Goal: Task Accomplishment & Management: Use online tool/utility

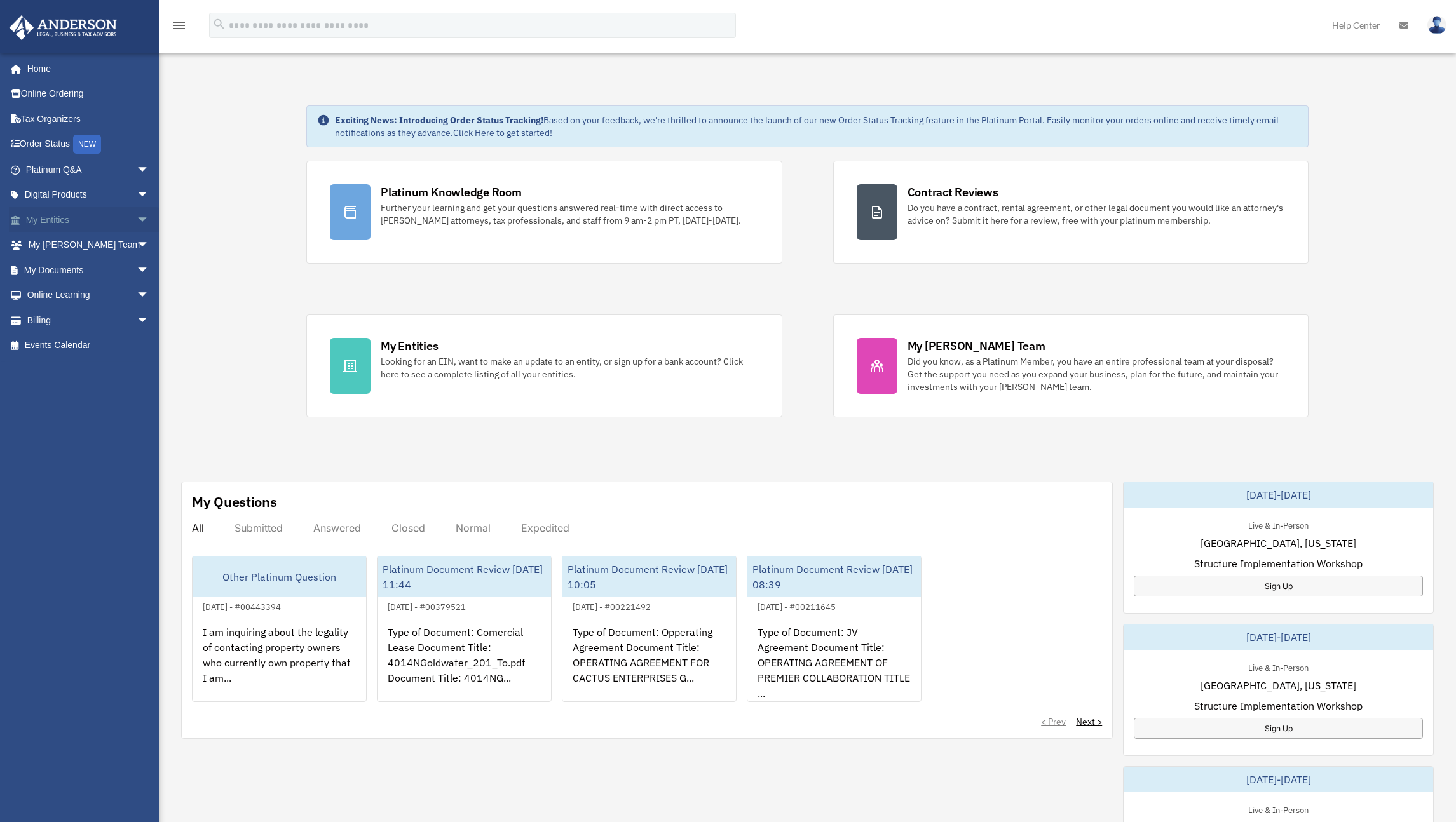
click at [102, 217] on link "My Entities arrow_drop_down" at bounding box center [89, 220] width 160 height 26
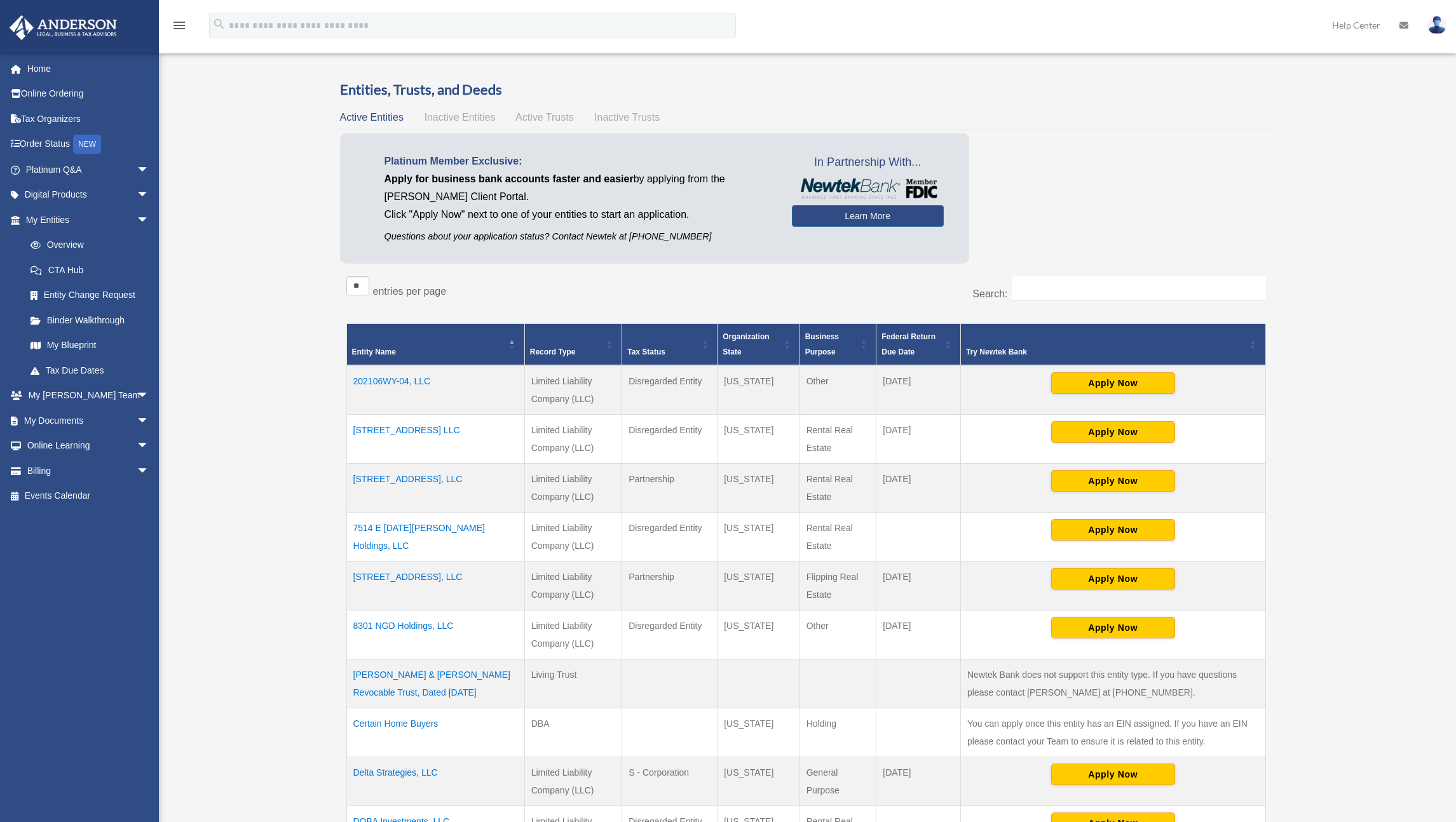
scroll to position [32, 0]
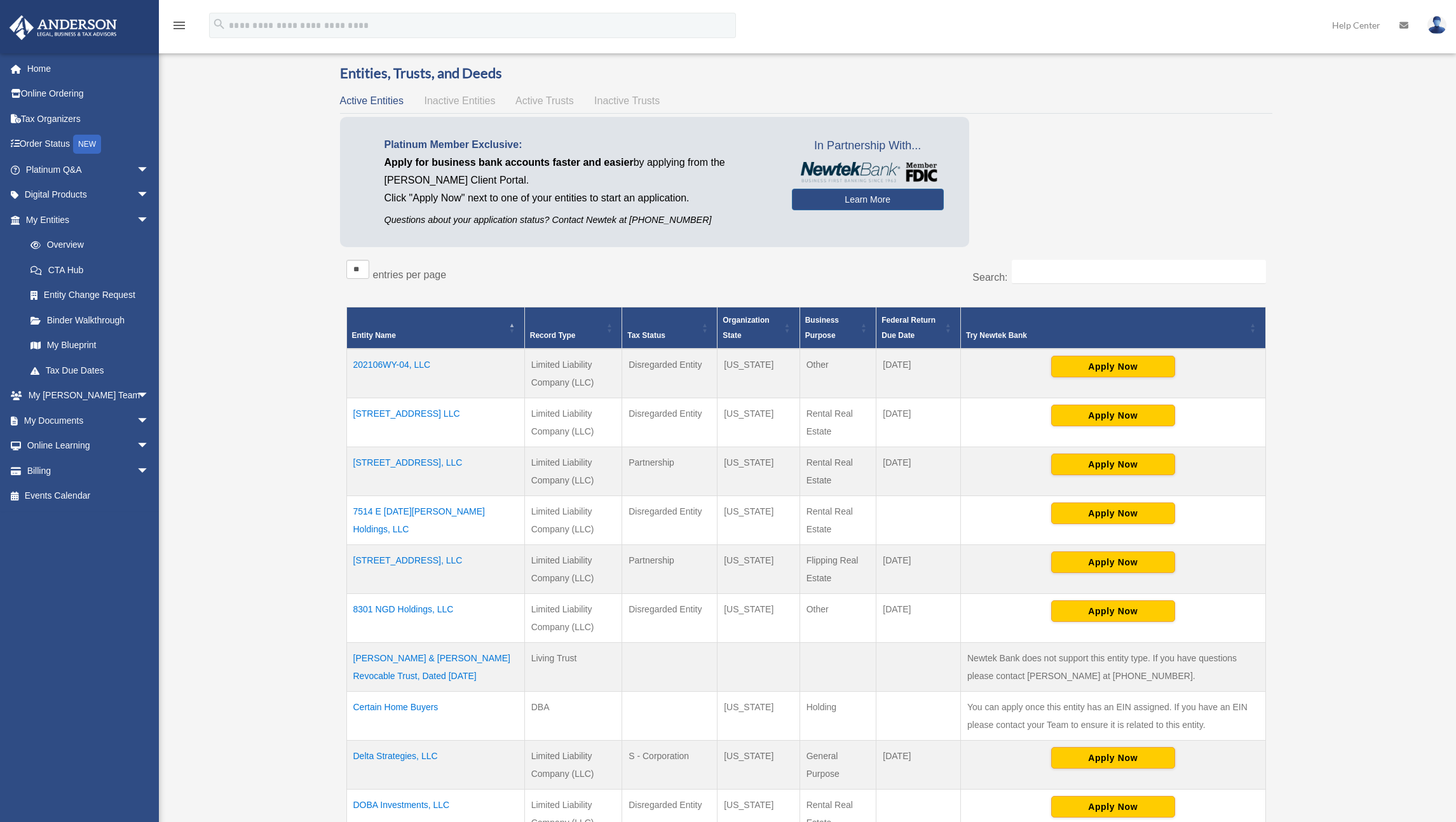
click at [413, 756] on td "Delta Strategies, LLC" at bounding box center [435, 764] width 178 height 49
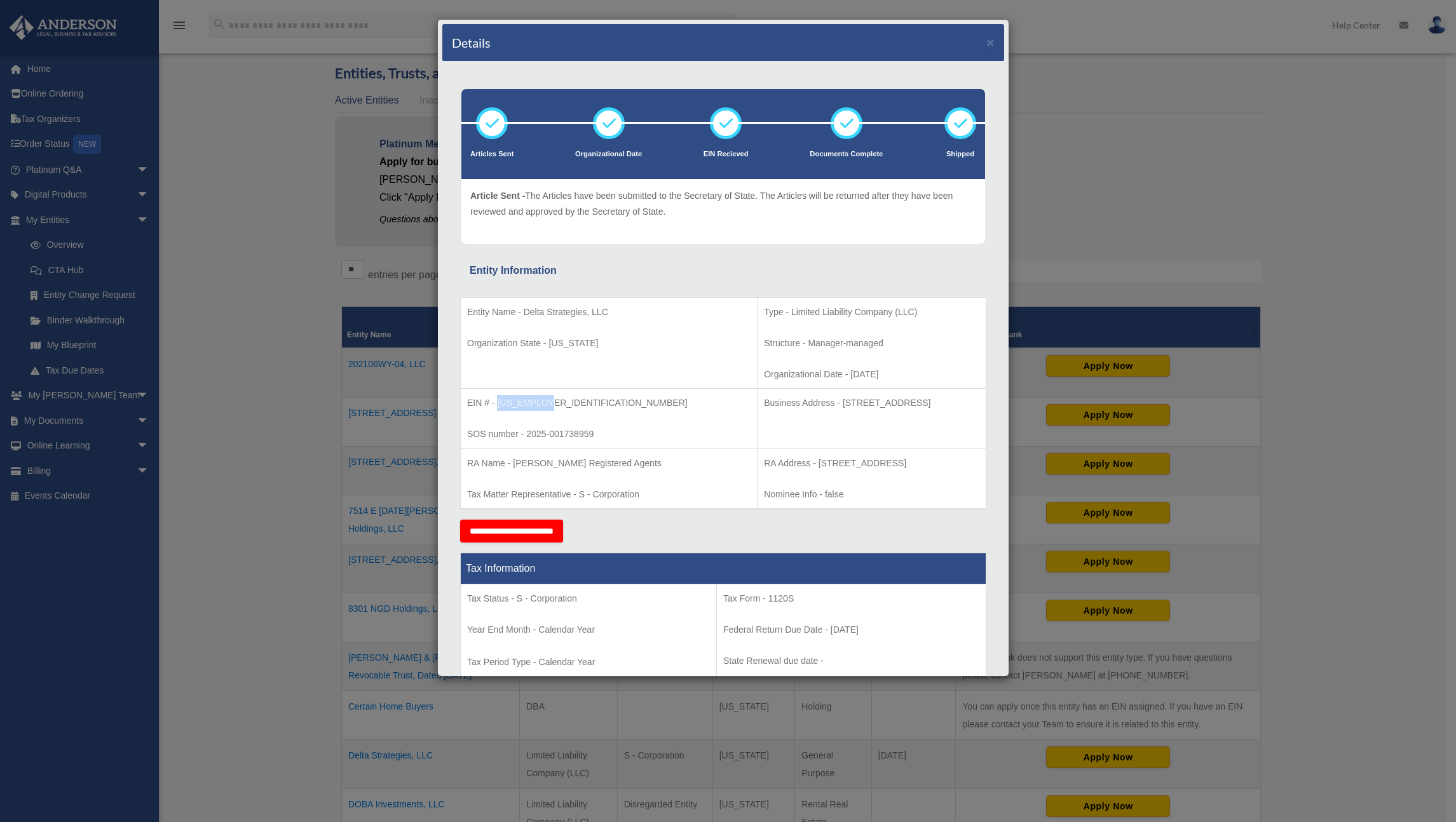
drag, startPoint x: 547, startPoint y: 404, endPoint x: 498, endPoint y: 405, distance: 49.0
click at [498, 405] on p "EIN # - [US_EMPLOYER_IDENTIFICATION_NUMBER]" at bounding box center [609, 402] width 283 height 16
copy p "[US_EMPLOYER_IDENTIFICATION_NUMBER]"
drag, startPoint x: 618, startPoint y: 314, endPoint x: 525, endPoint y: 315, distance: 93.0
click at [525, 315] on p "Entity Name - Delta Strategies, LLC" at bounding box center [609, 312] width 283 height 16
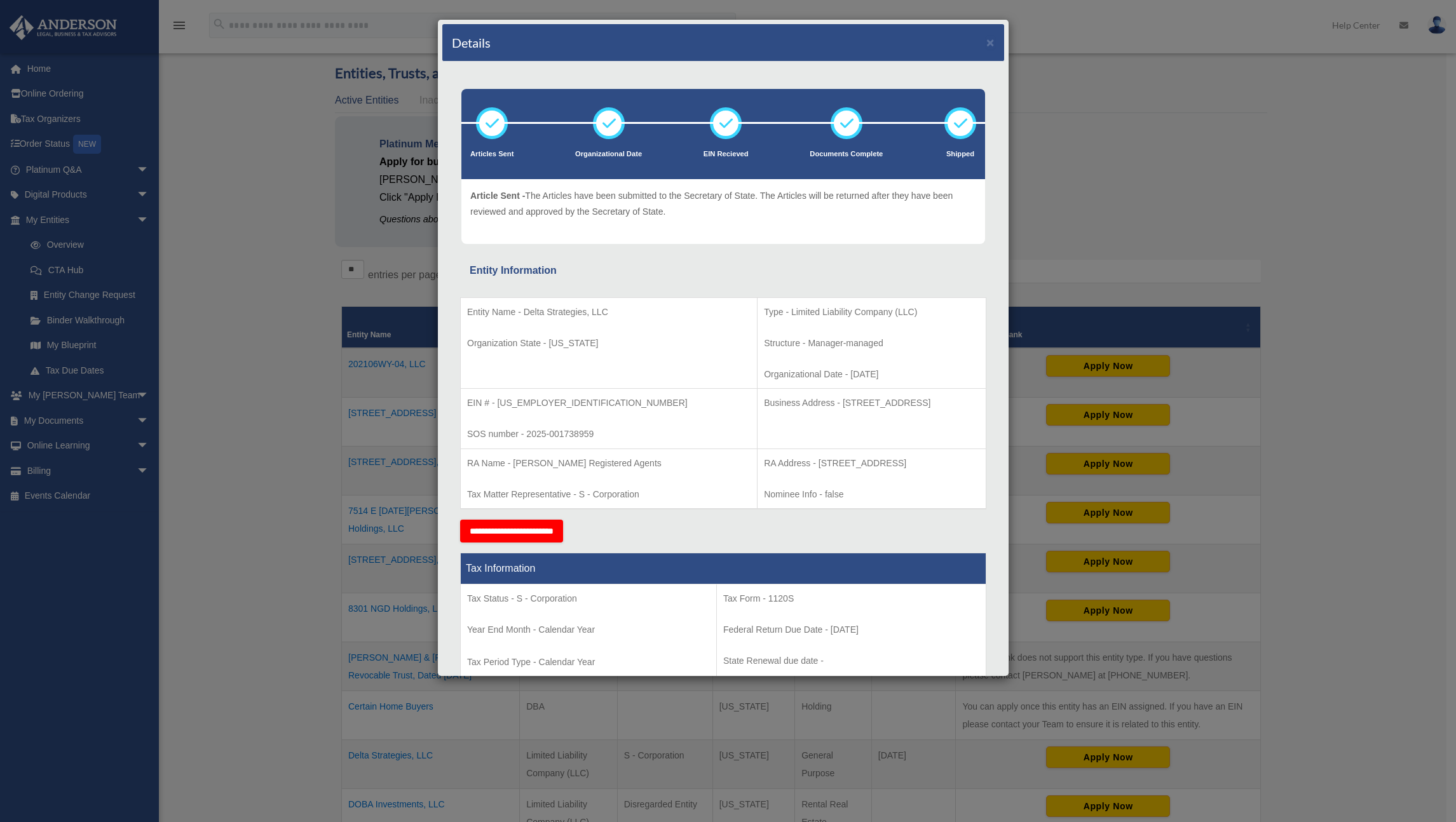
click at [584, 355] on td "Entity Name - Delta Strategies, LLC Organization State - [US_STATE]" at bounding box center [609, 342] width 297 height 91
drag, startPoint x: 589, startPoint y: 347, endPoint x: 459, endPoint y: 311, distance: 134.9
click at [460, 311] on table "Entity Name - Delta Strategies, LLC Organization State - [US_STATE] Type - Limi…" at bounding box center [723, 404] width 526 height 213
copy div "Entity Name - Delta Strategies, LLC Organization State - [US_STATE]"
drag, startPoint x: 557, startPoint y: 403, endPoint x: 461, endPoint y: 404, distance: 96.0
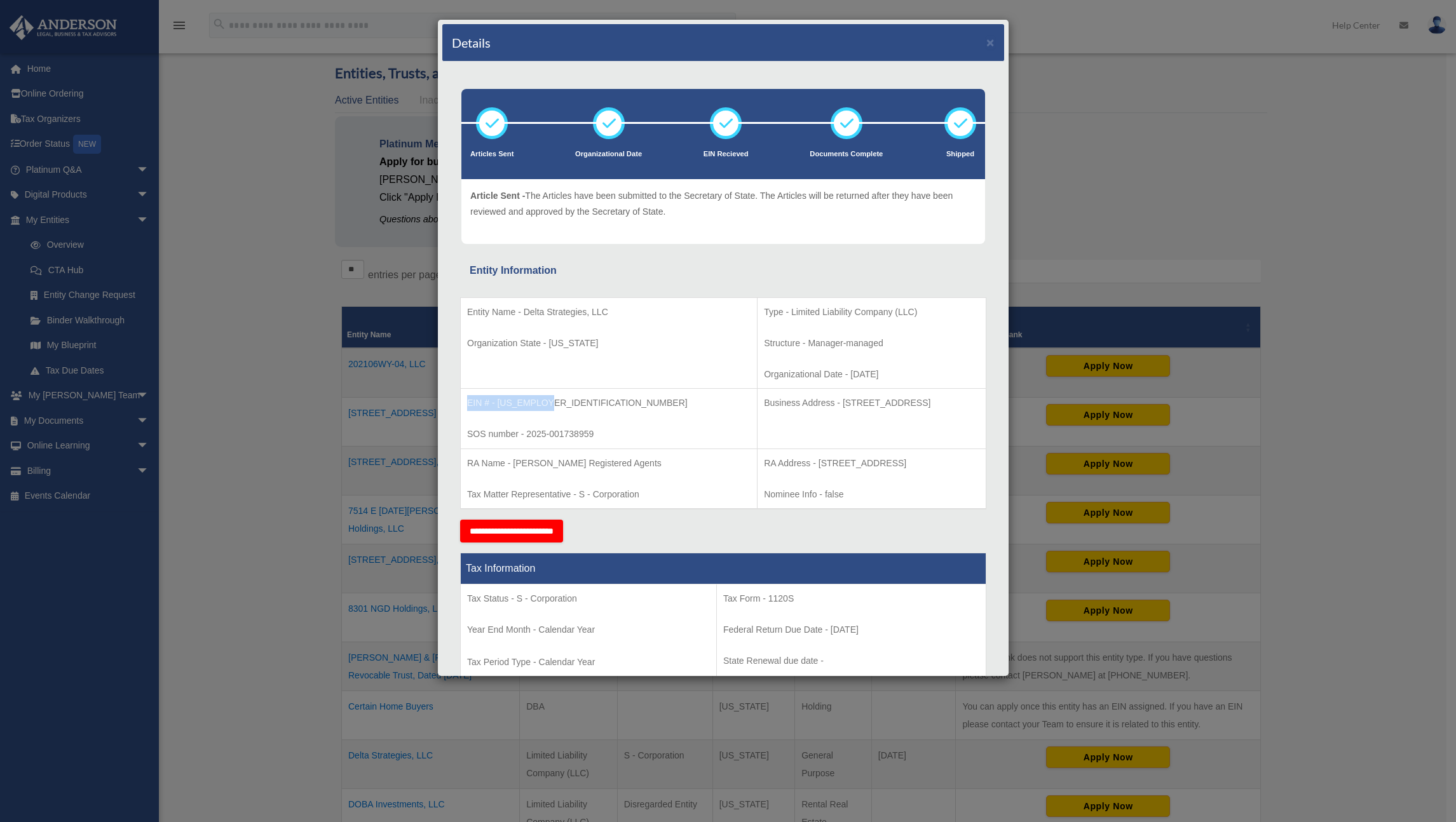
click at [461, 404] on td "EIN # - [US_EMPLOYER_IDENTIFICATION_NUMBER] SOS number - 2025-001738959" at bounding box center [609, 419] width 297 height 61
copy p "EIN # - [US_EMPLOYER_IDENTIFICATION_NUMBER]"
click at [836, 406] on p "Business Address - [STREET_ADDRESS]" at bounding box center [872, 402] width 216 height 16
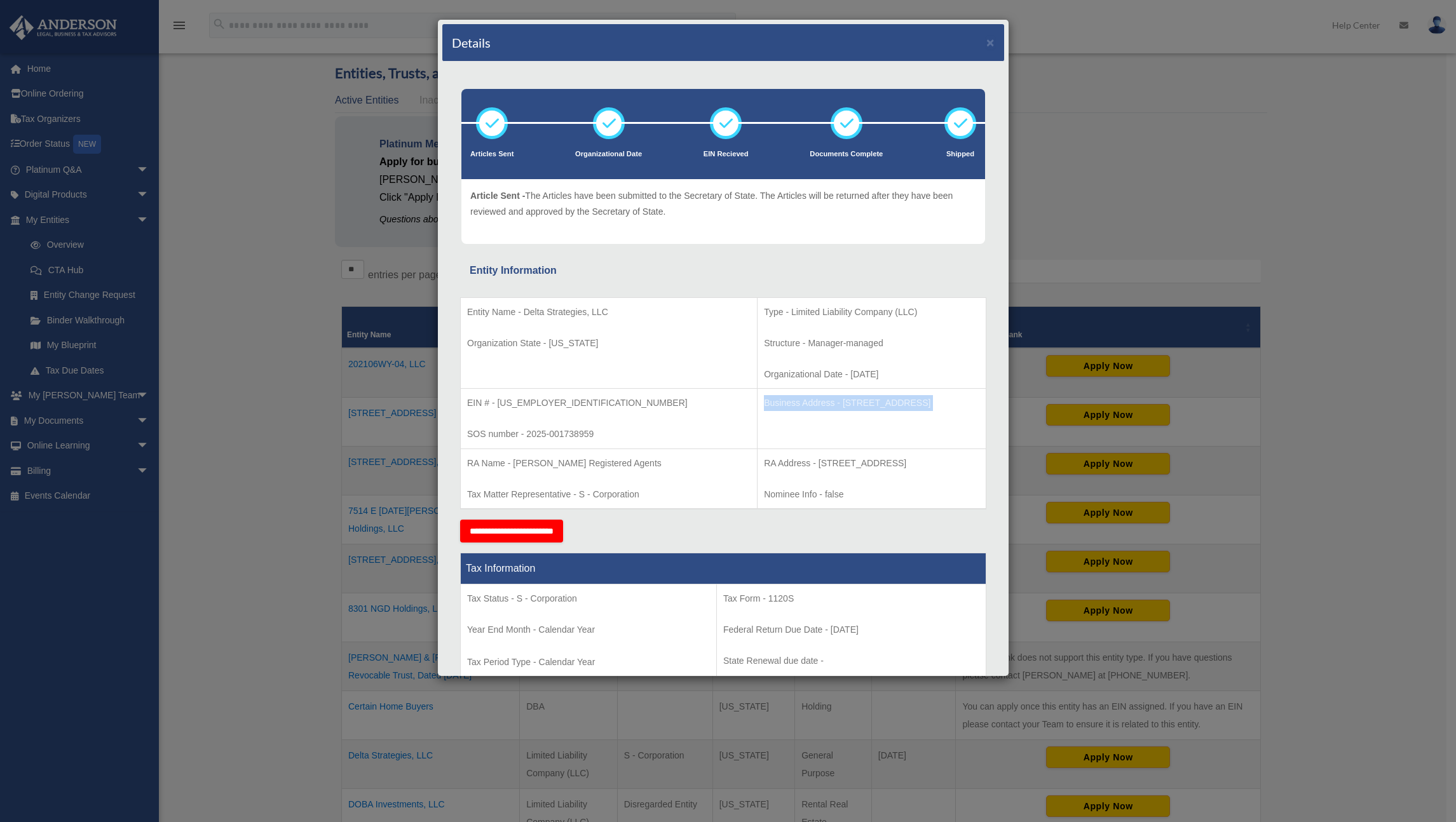
copy tbody "Business Address - [STREET_ADDRESS]"
click at [986, 41] on button "×" at bounding box center [990, 42] width 8 height 13
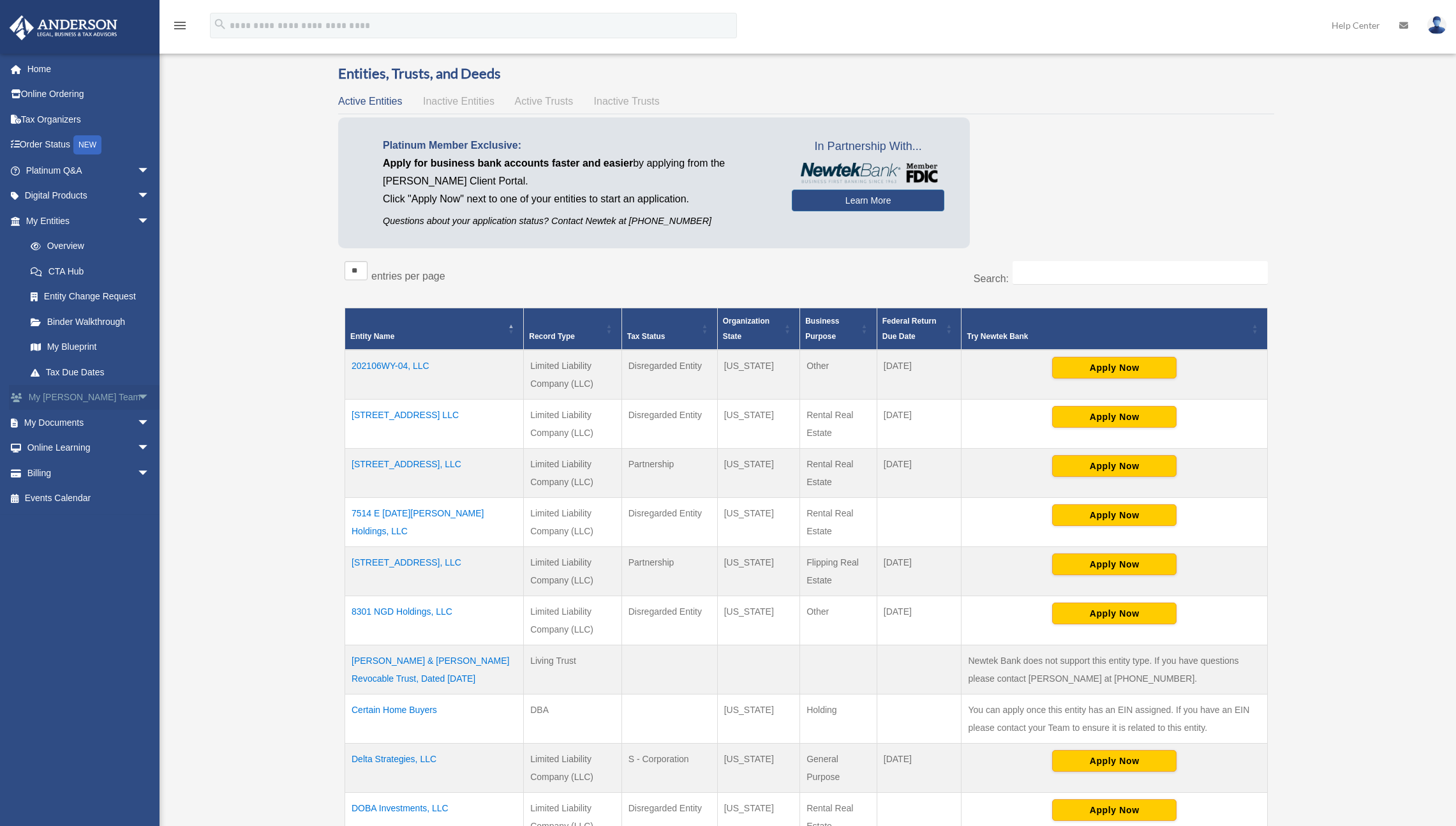
click at [137, 393] on span "arrow_drop_down" at bounding box center [150, 398] width 26 height 26
click at [137, 501] on span "arrow_drop_down" at bounding box center [150, 514] width 26 height 26
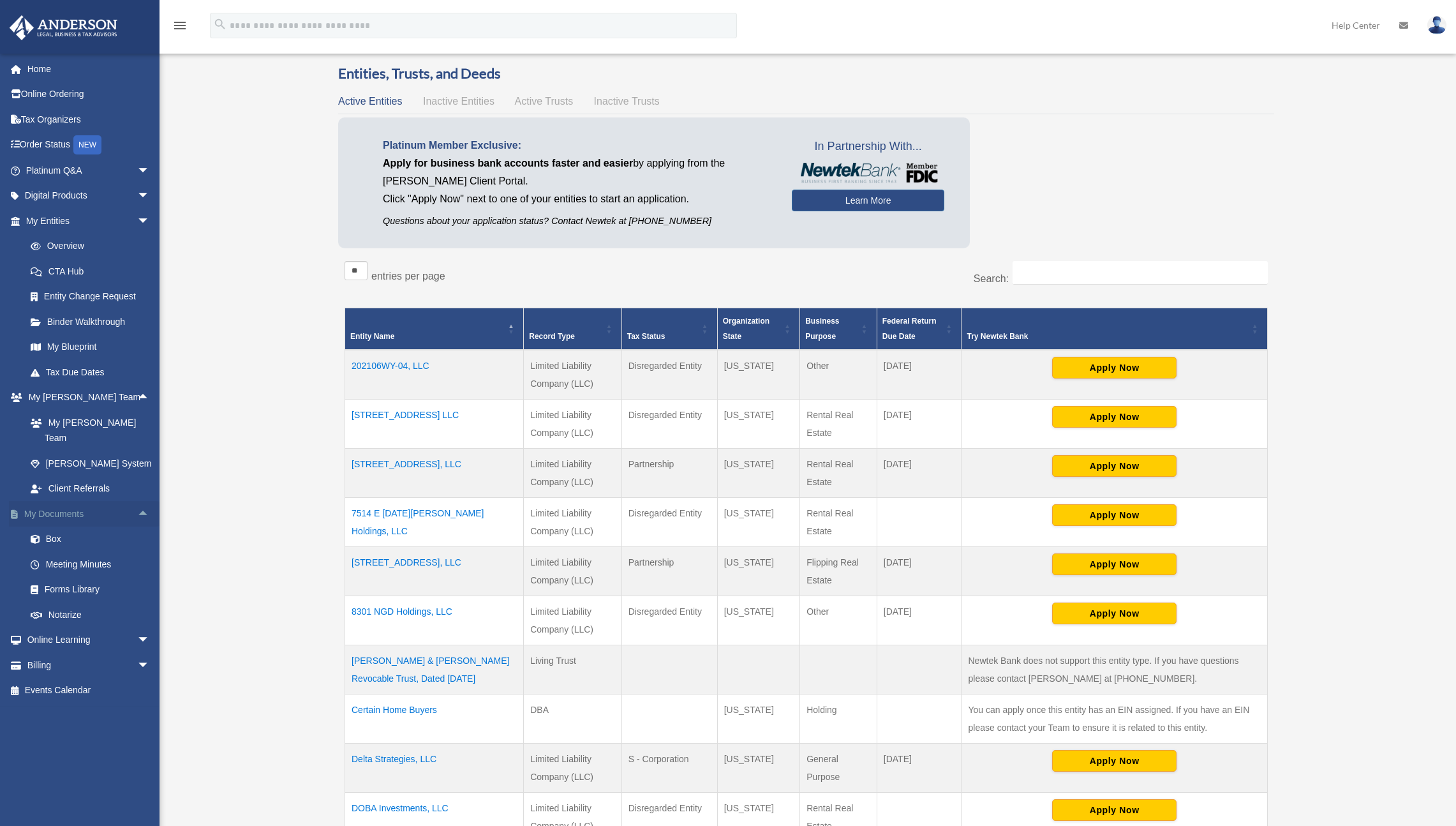
scroll to position [48, 0]
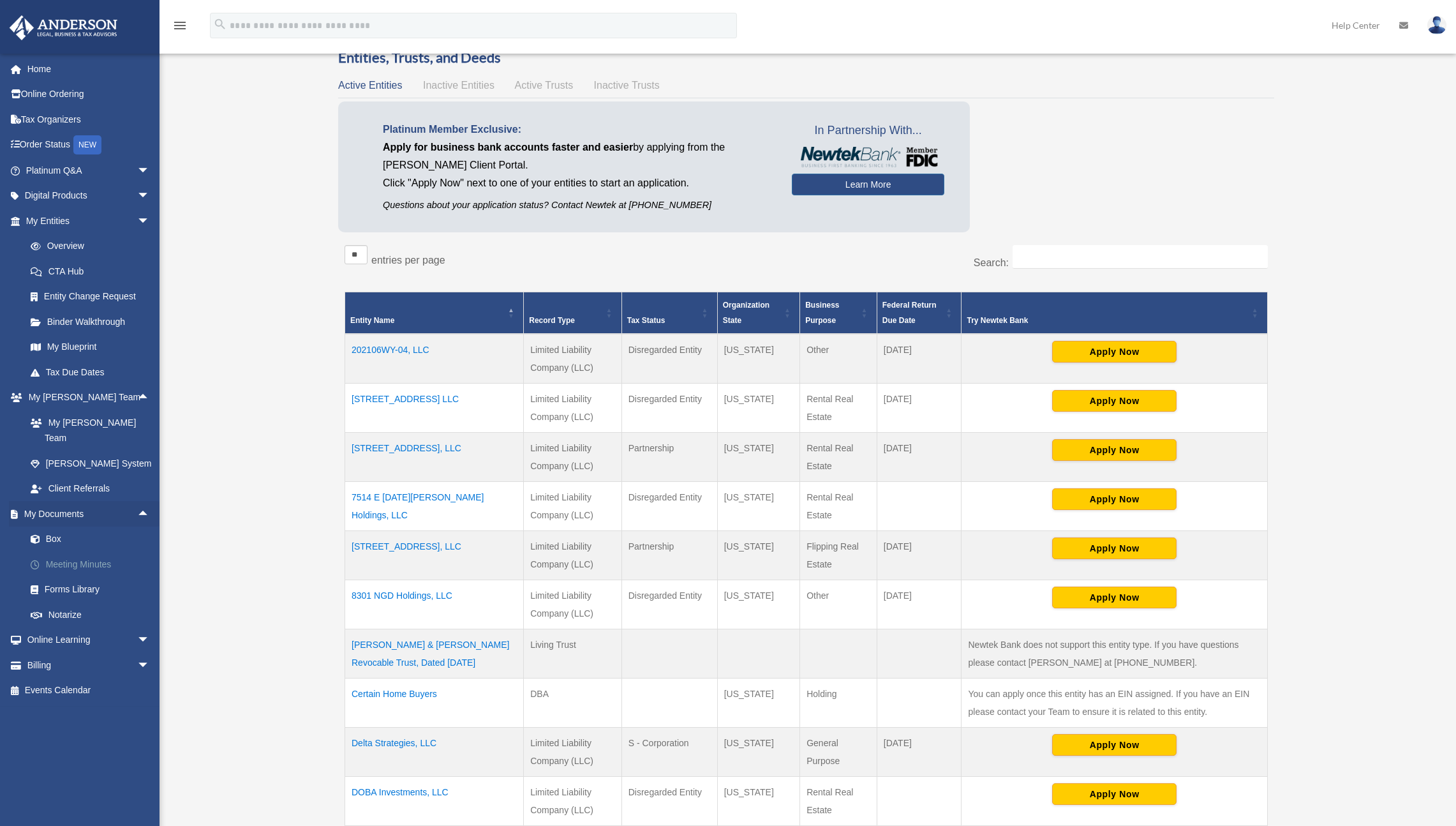
click at [115, 552] on link "Meeting Minutes" at bounding box center [94, 565] width 151 height 26
